Goal: Task Accomplishment & Management: Use online tool/utility

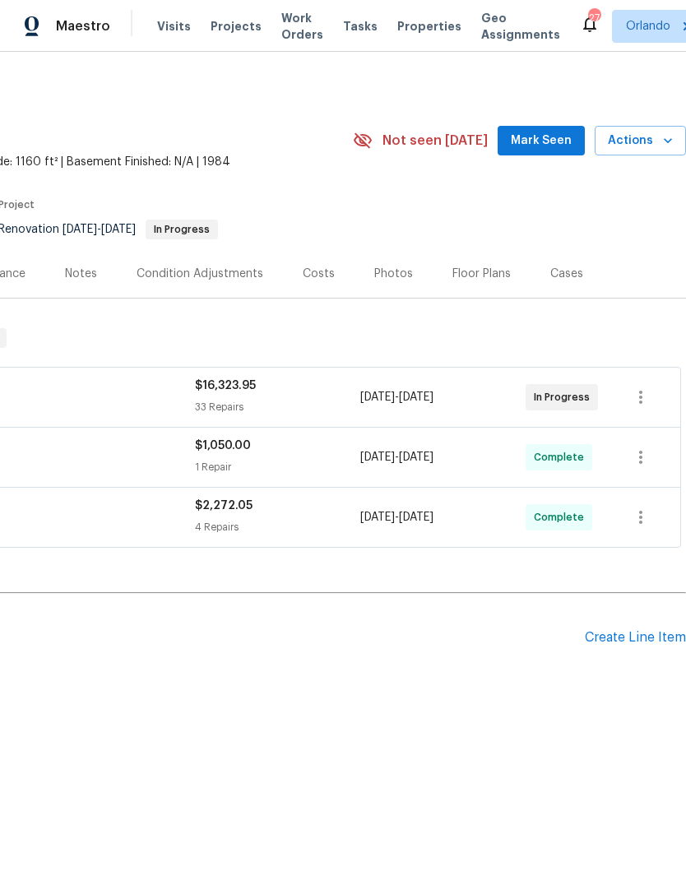
scroll to position [0, 243]
click at [548, 150] on span "Mark Seen" at bounding box center [541, 141] width 61 height 21
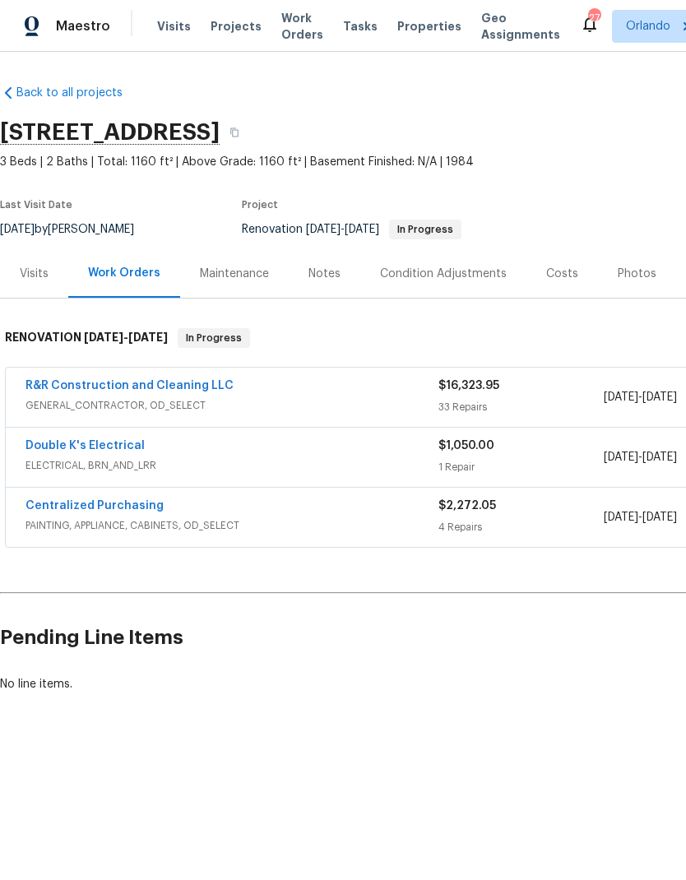
scroll to position [0, -5]
click at [179, 384] on link "R&R Construction and Cleaning LLC" at bounding box center [129, 386] width 208 height 12
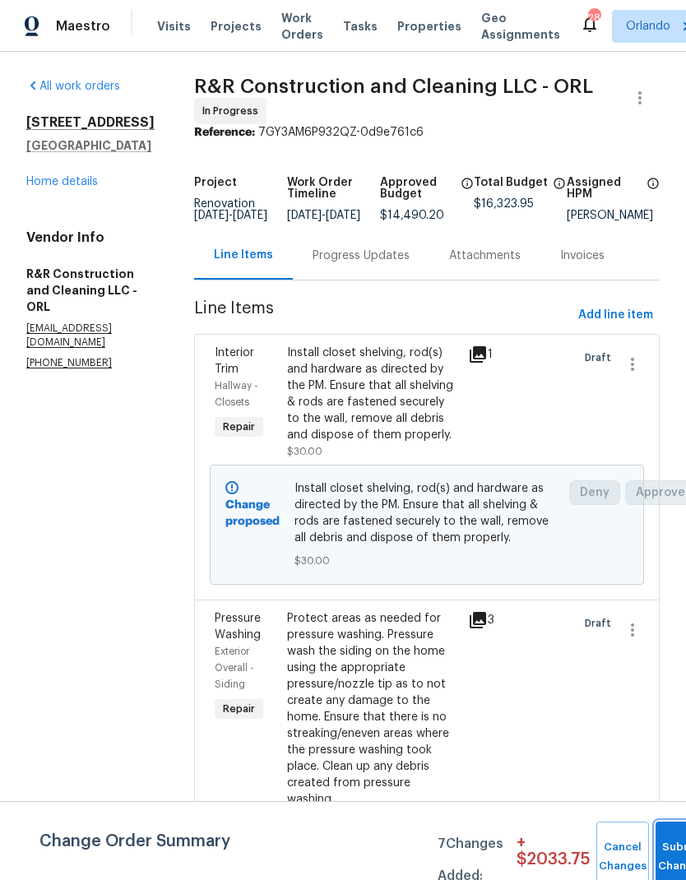
click at [664, 824] on button "Submit Changes" at bounding box center [681, 856] width 53 height 71
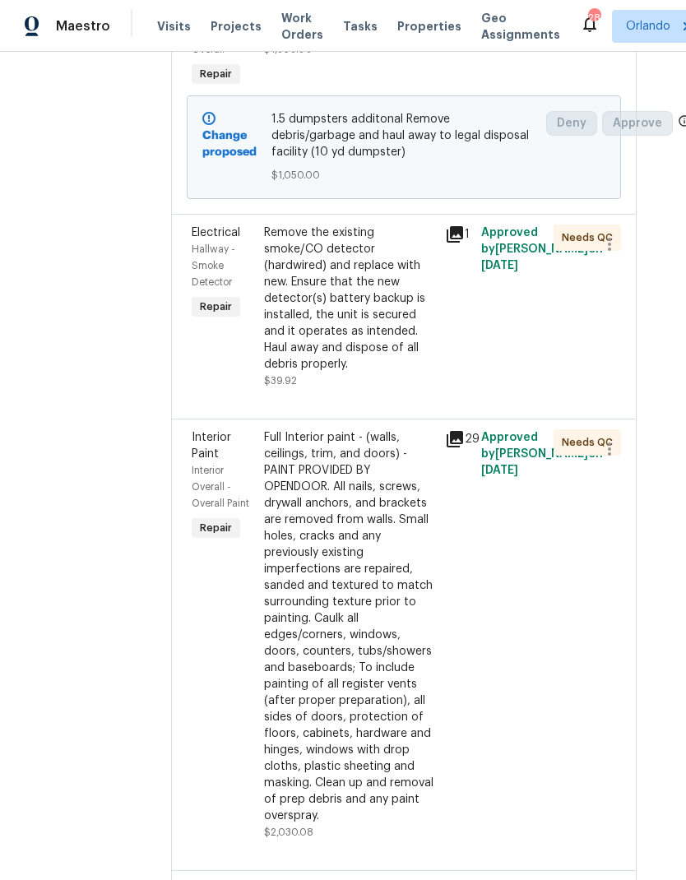
scroll to position [2281, 23]
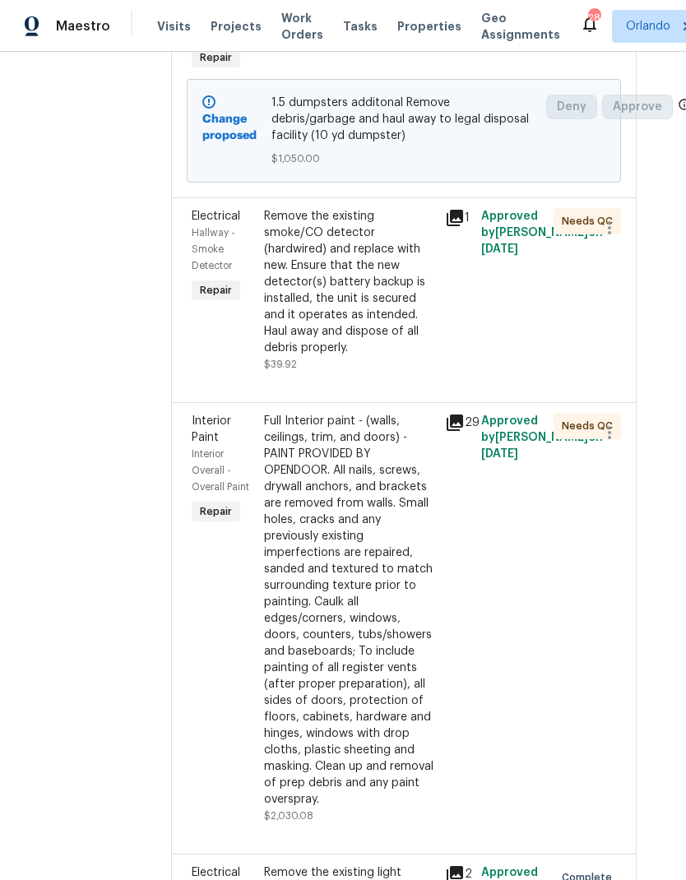
click at [386, 356] on div "Remove the existing smoke/CO detector (hardwired) and replace with new. Ensure …" at bounding box center [349, 282] width 171 height 148
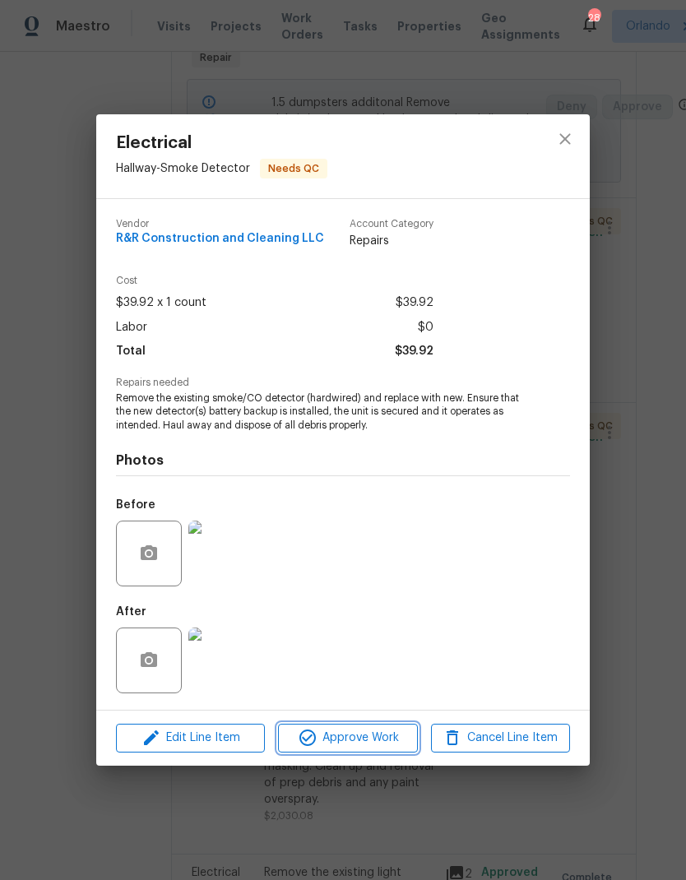
click at [366, 730] on span "Approve Work" at bounding box center [347, 738] width 129 height 21
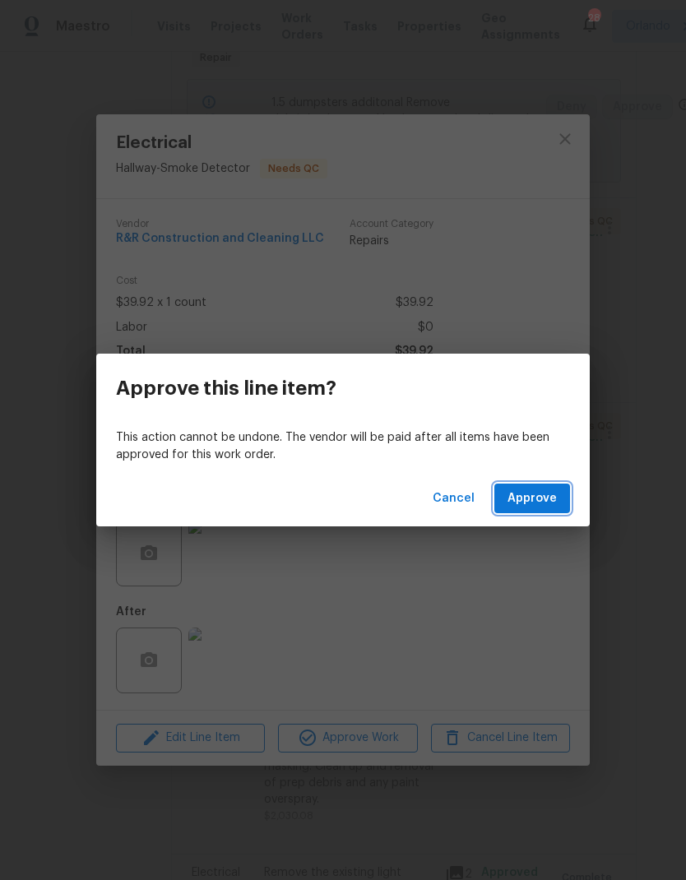
click at [545, 495] on span "Approve" at bounding box center [531, 498] width 49 height 21
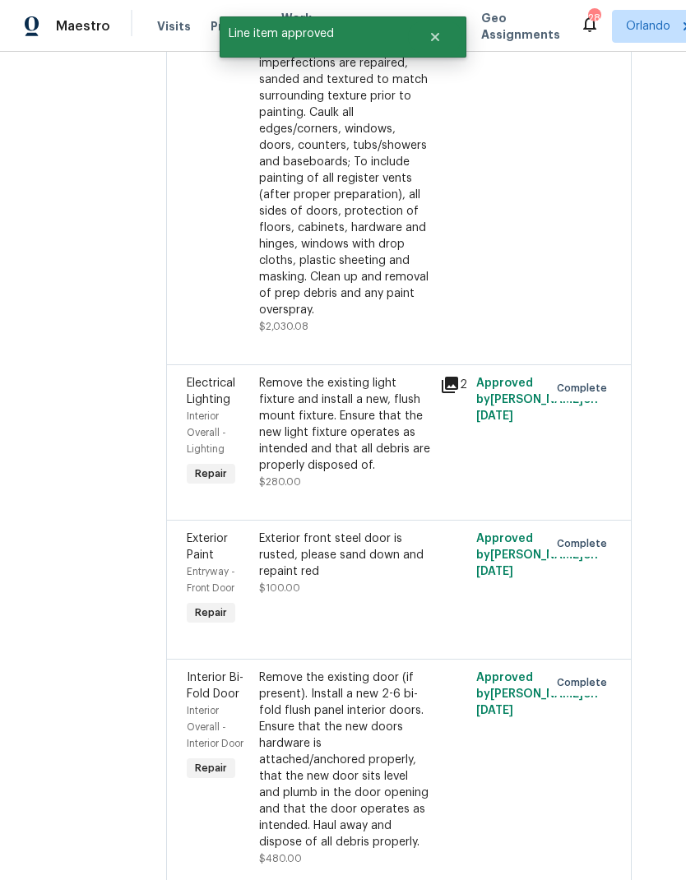
scroll to position [2566, 29]
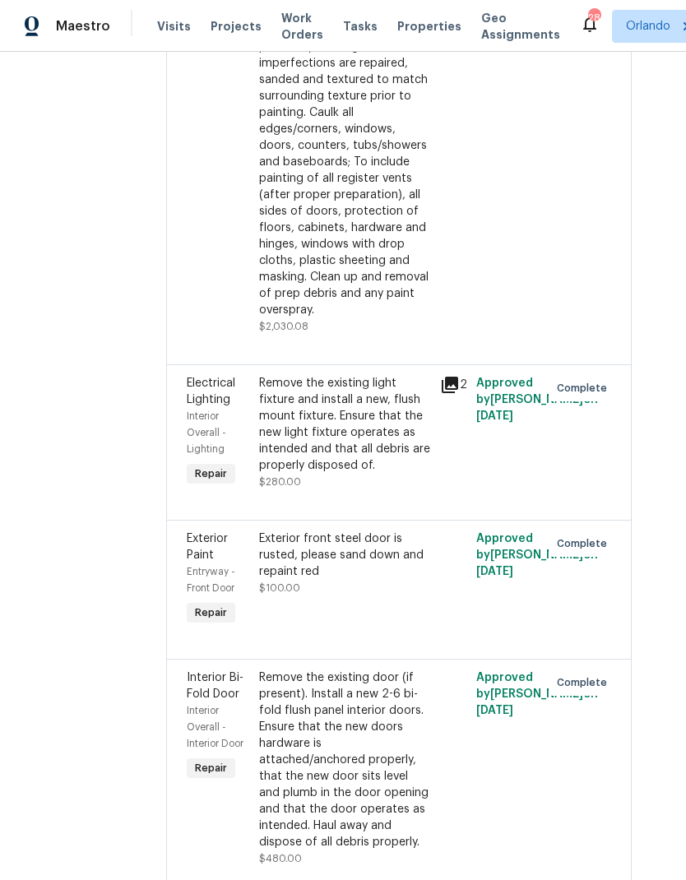
click at [395, 318] on div "Full Interior paint - (walls, ceilings, trim, and doors) - PAINT PROVIDED BY OP…" at bounding box center [344, 121] width 171 height 395
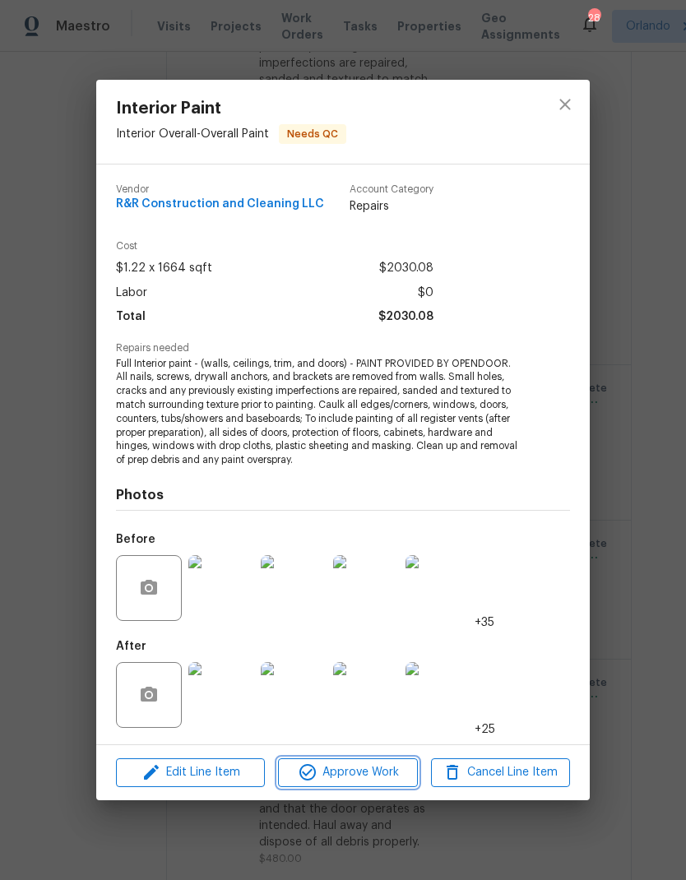
click at [362, 785] on button "Approve Work" at bounding box center [347, 772] width 139 height 29
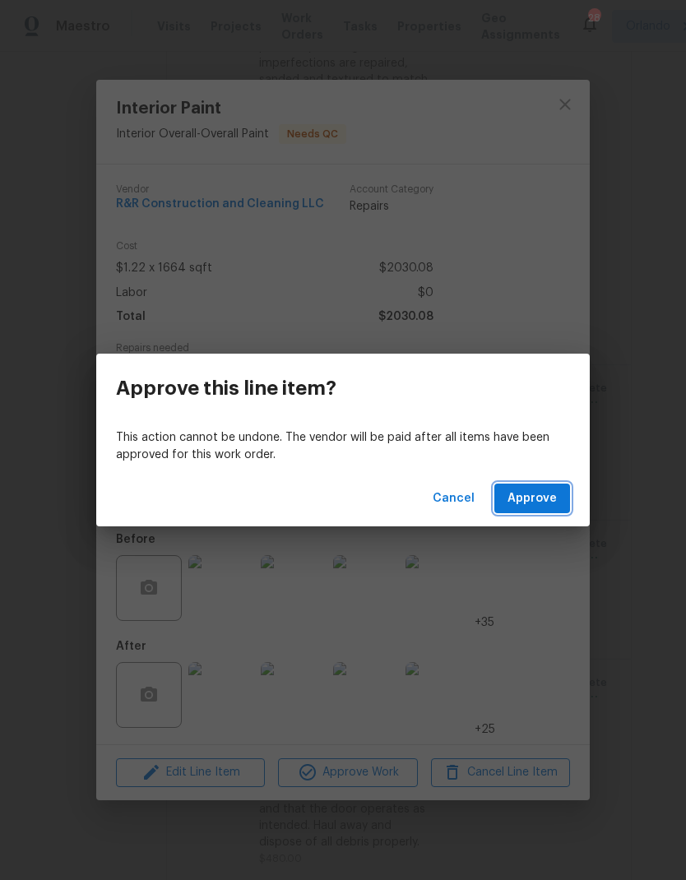
click at [559, 494] on button "Approve" at bounding box center [532, 498] width 76 height 30
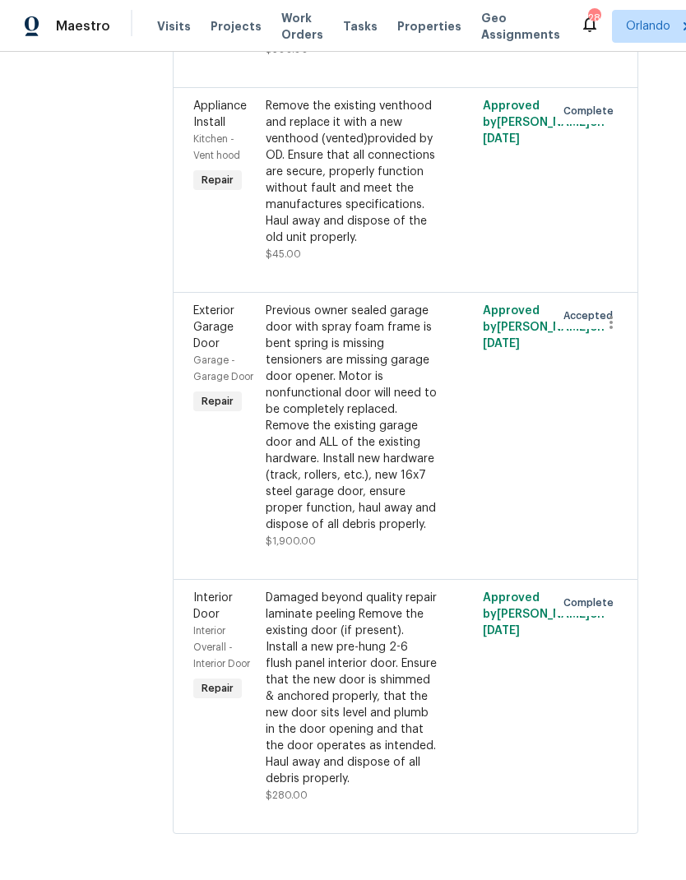
scroll to position [7760, 21]
